Goal: Task Accomplishment & Management: Manage account settings

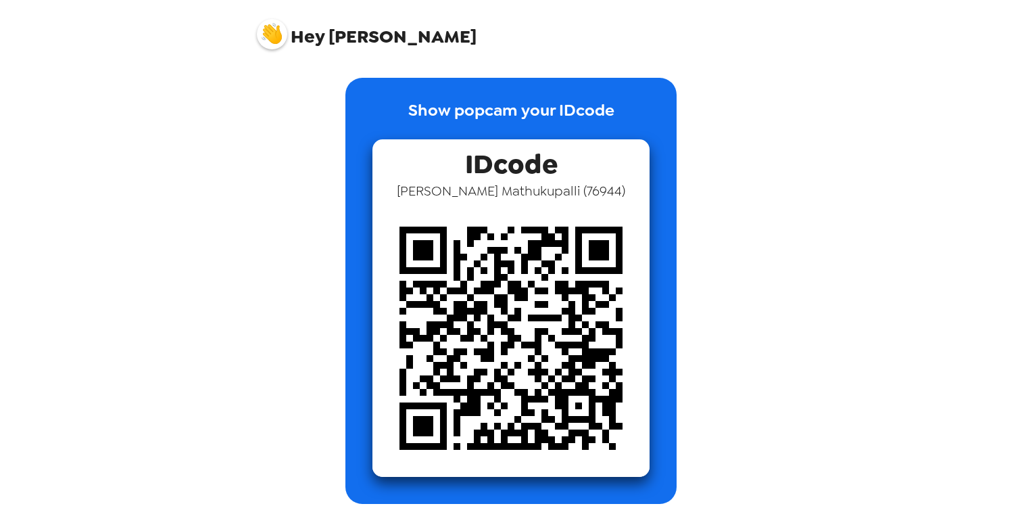
drag, startPoint x: 293, startPoint y: 9, endPoint x: 286, endPoint y: 20, distance: 13.7
click at [286, 20] on div "Hey [PERSON_NAME]" at bounding box center [511, 28] width 541 height 57
click at [274, 33] on img at bounding box center [272, 34] width 30 height 30
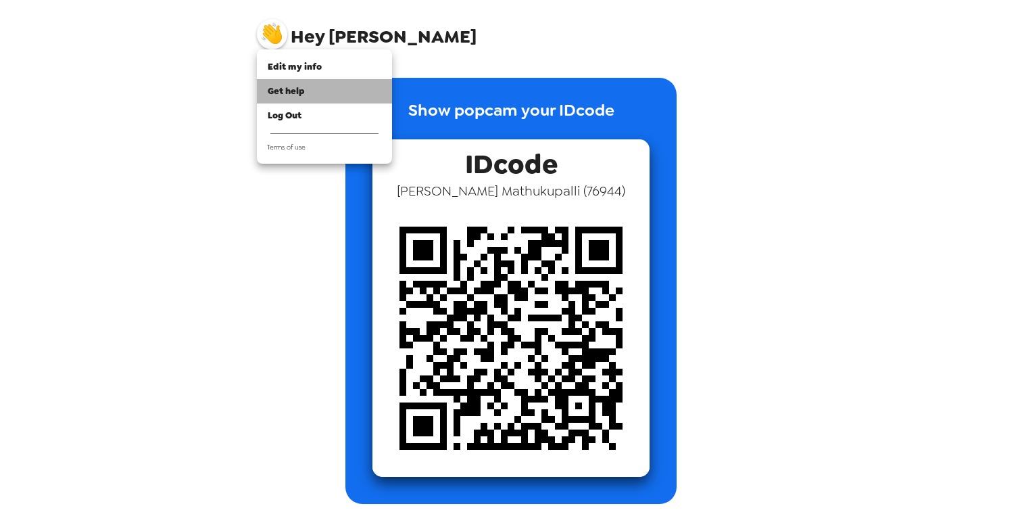
click at [296, 91] on span "Get help" at bounding box center [286, 90] width 37 height 11
click at [274, 68] on span "Edit my info" at bounding box center [295, 66] width 54 height 11
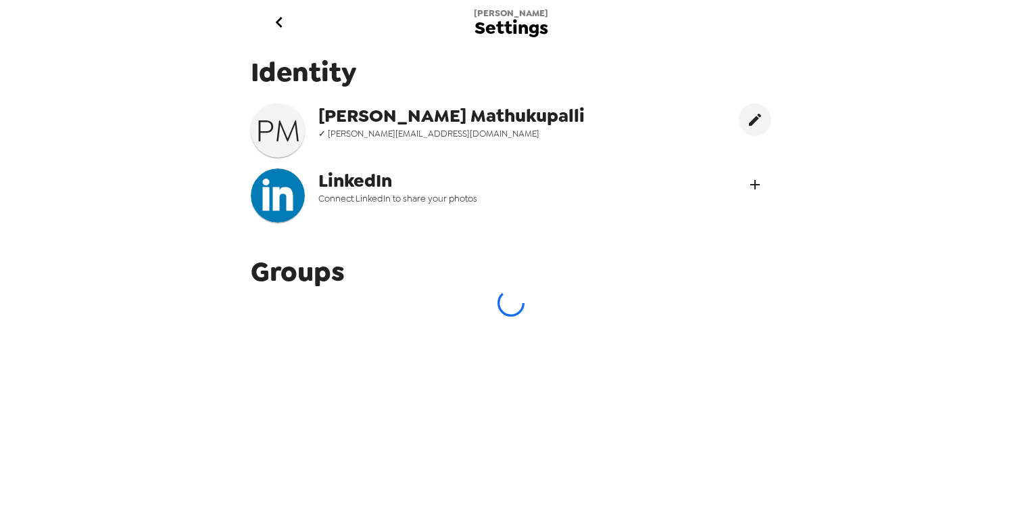
click at [747, 187] on icon "Connect LinekdIn" at bounding box center [755, 184] width 16 height 16
click at [277, 18] on icon "go back" at bounding box center [279, 22] width 22 height 22
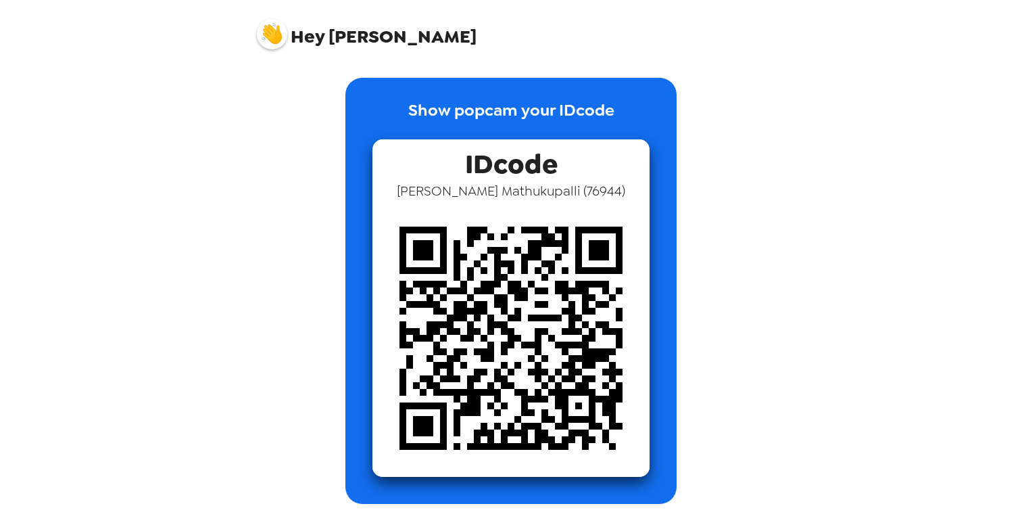
click at [270, 34] on img at bounding box center [272, 34] width 30 height 30
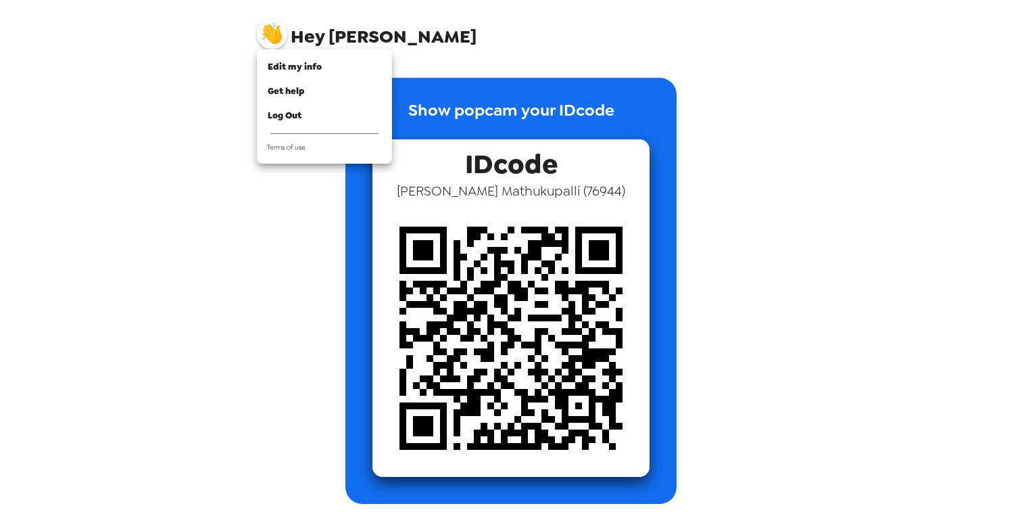
click at [837, 89] on div at bounding box center [511, 263] width 1022 height 527
